Goal: Task Accomplishment & Management: Use online tool/utility

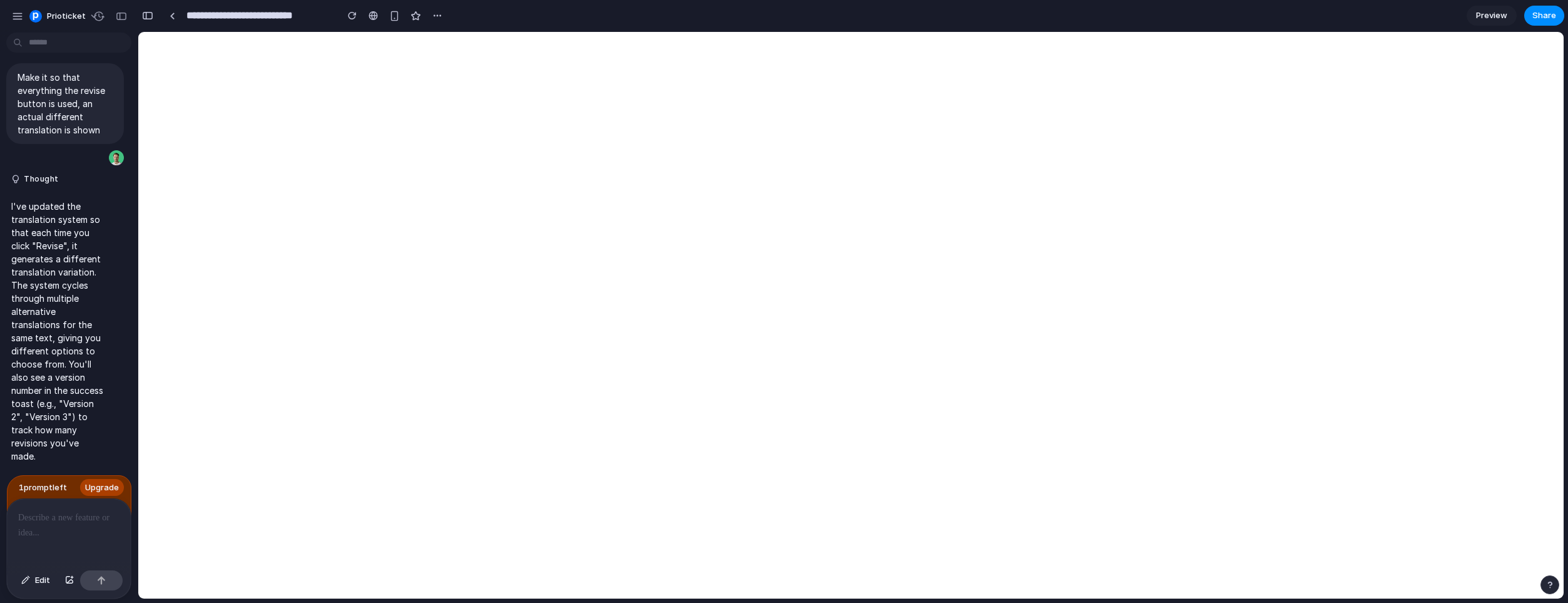
click at [64, 391] on p "I've updated the translation system so that each time you click "Revise", it ge…" at bounding box center [58, 331] width 94 height 263
click at [47, 317] on p "I've updated the translation system so that each time you click "Revise", it ge…" at bounding box center [58, 331] width 94 height 263
click at [53, 552] on div at bounding box center [68, 532] width 124 height 66
click at [123, 20] on div "button" at bounding box center [121, 16] width 11 height 9
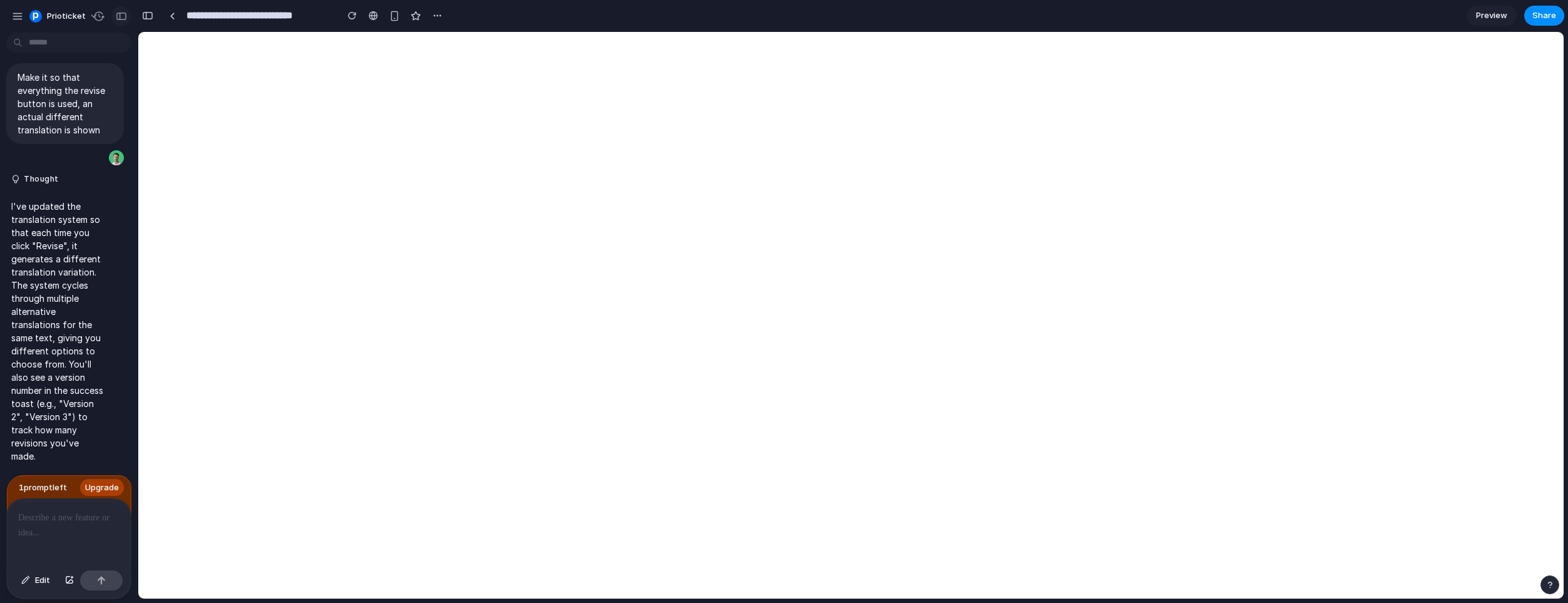
scroll to position [1878, 0]
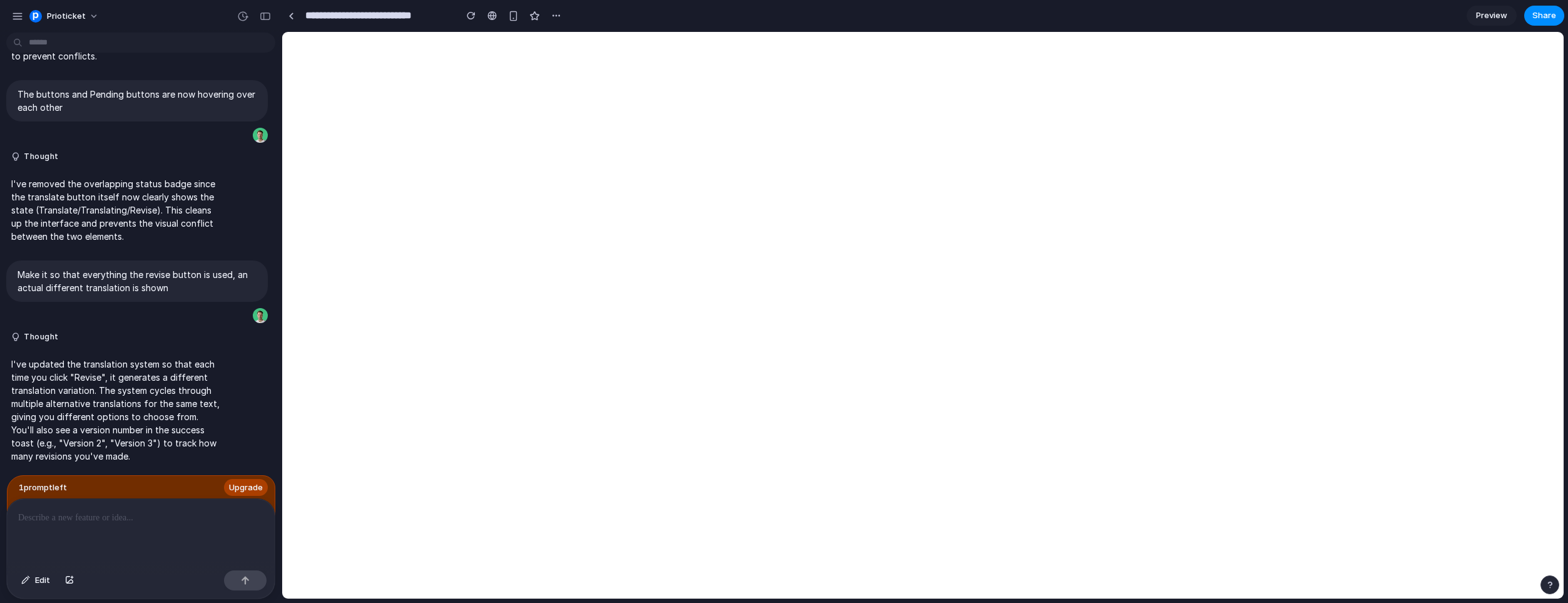
click at [92, 529] on div at bounding box center [140, 532] width 268 height 66
click at [87, 516] on p "**********" at bounding box center [140, 518] width 246 height 15
click at [292, 15] on div at bounding box center [291, 16] width 6 height 7
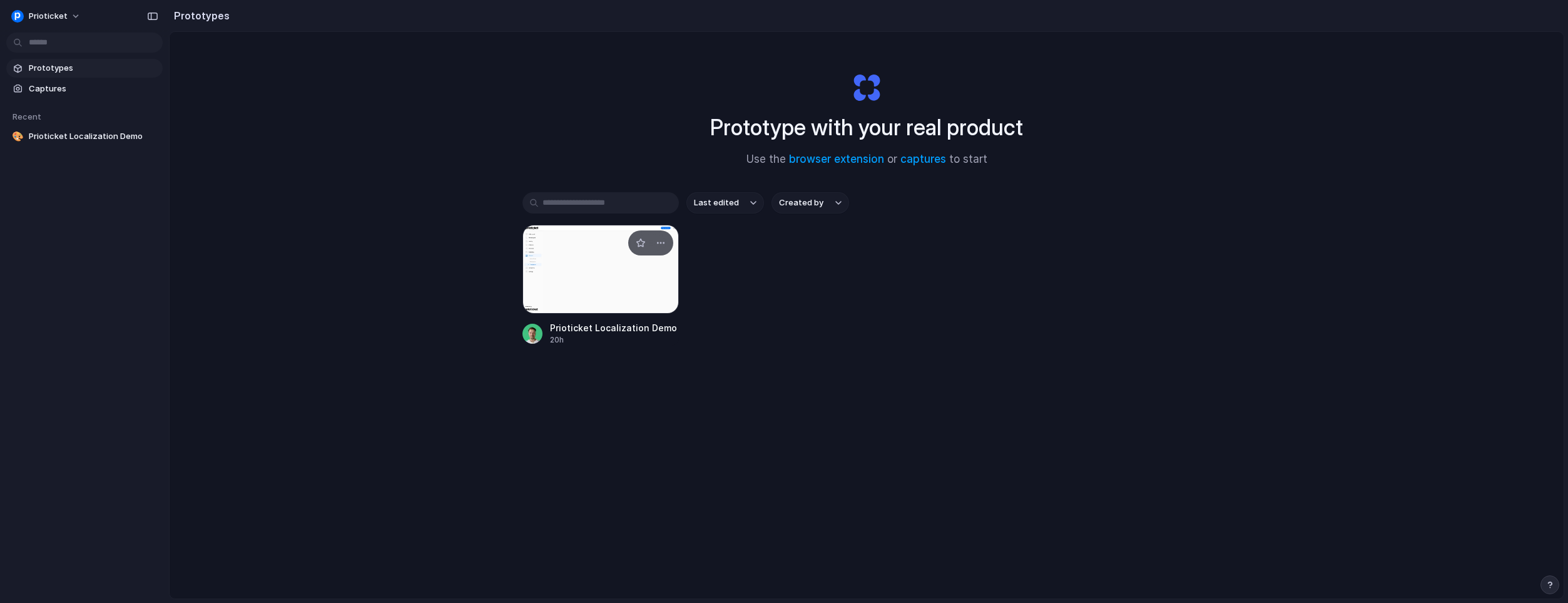
click at [591, 280] on div at bounding box center [600, 269] width 157 height 89
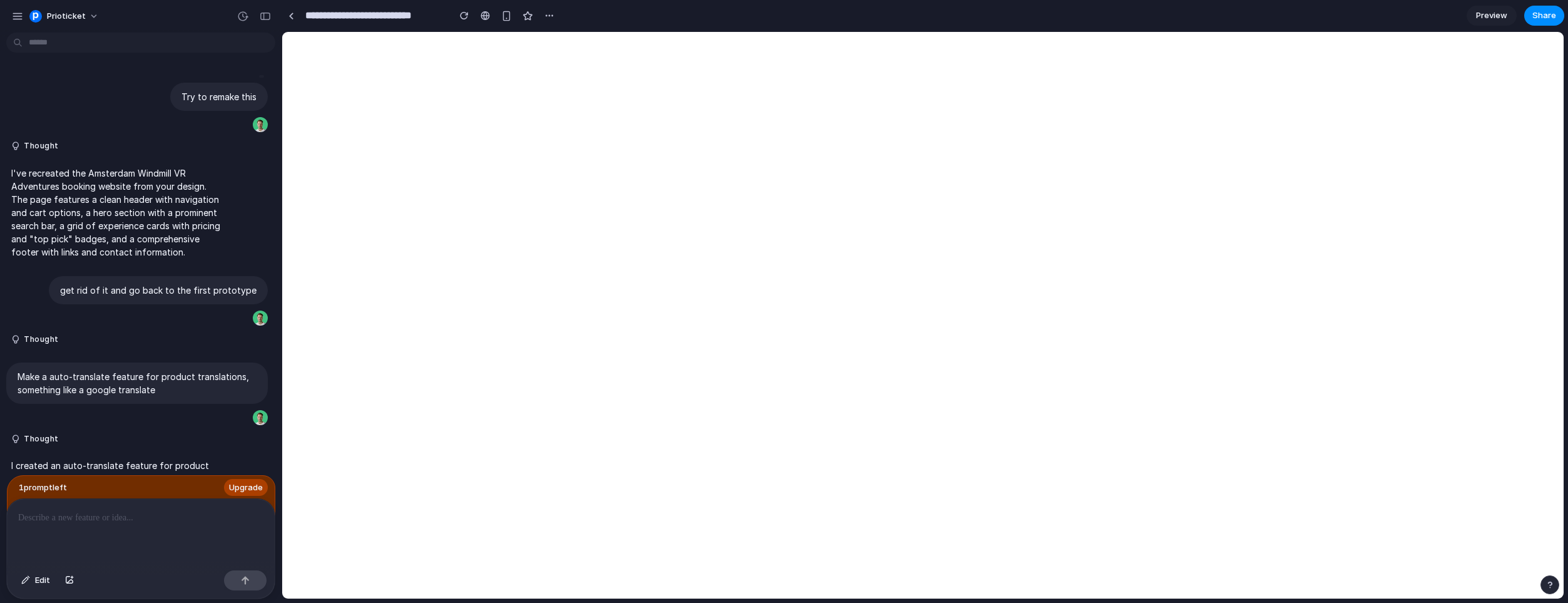
scroll to position [1878, 0]
